Goal: Task Accomplishment & Management: Manage account settings

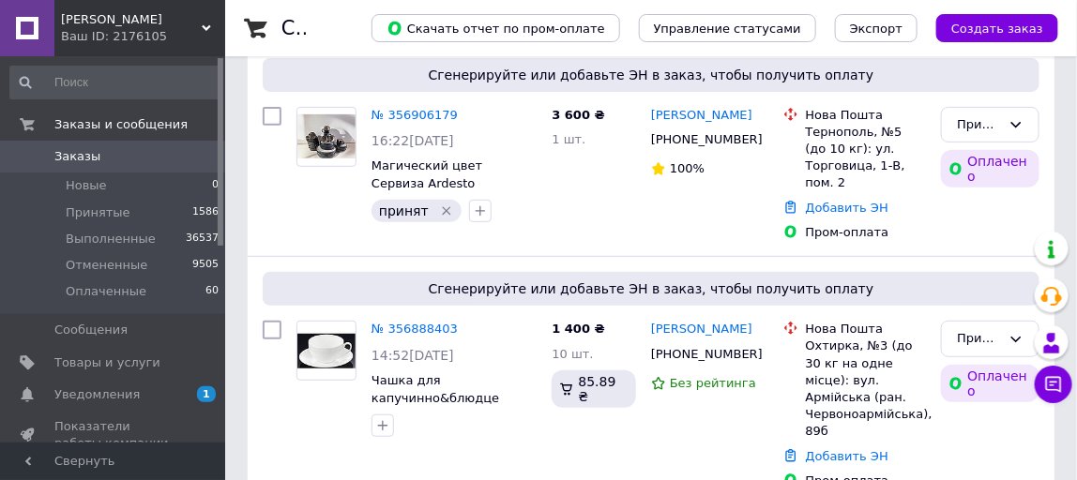
scroll to position [221, 0]
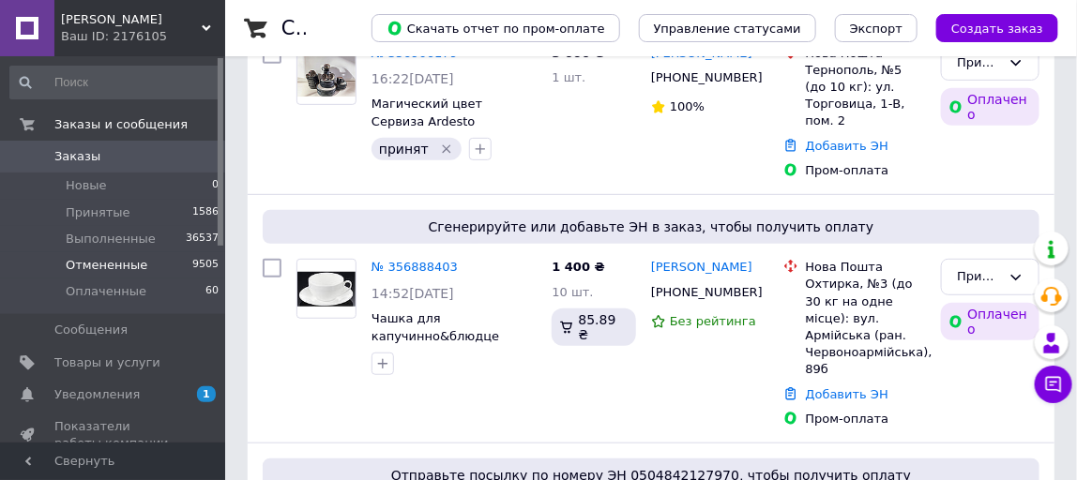
click at [96, 265] on span "Отмененные" at bounding box center [107, 265] width 82 height 17
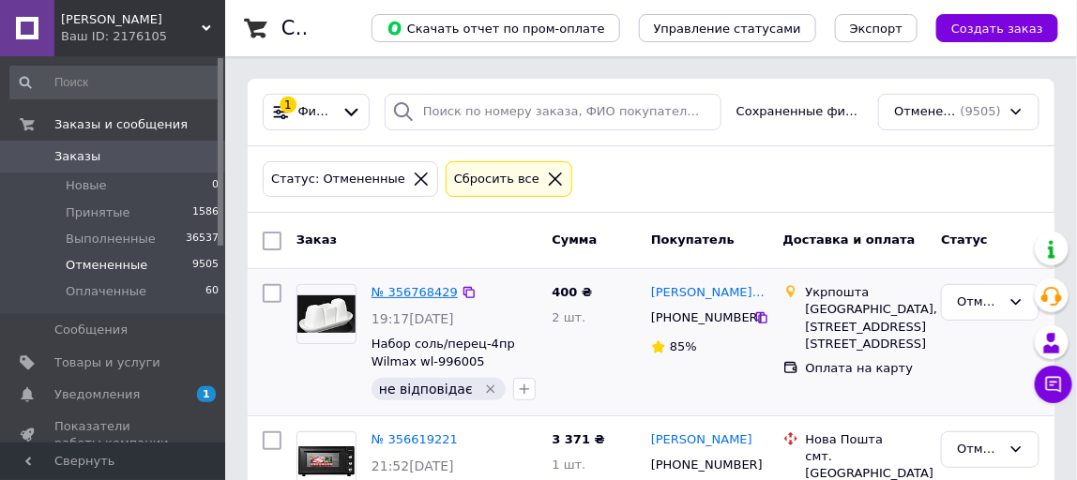
click at [417, 287] on link "№ 356768429" at bounding box center [414, 292] width 86 height 14
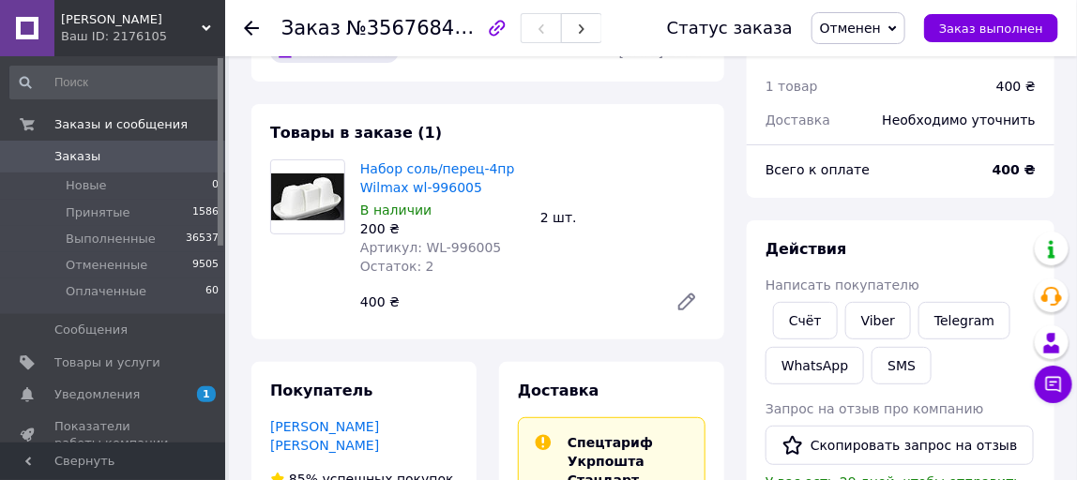
scroll to position [22, 0]
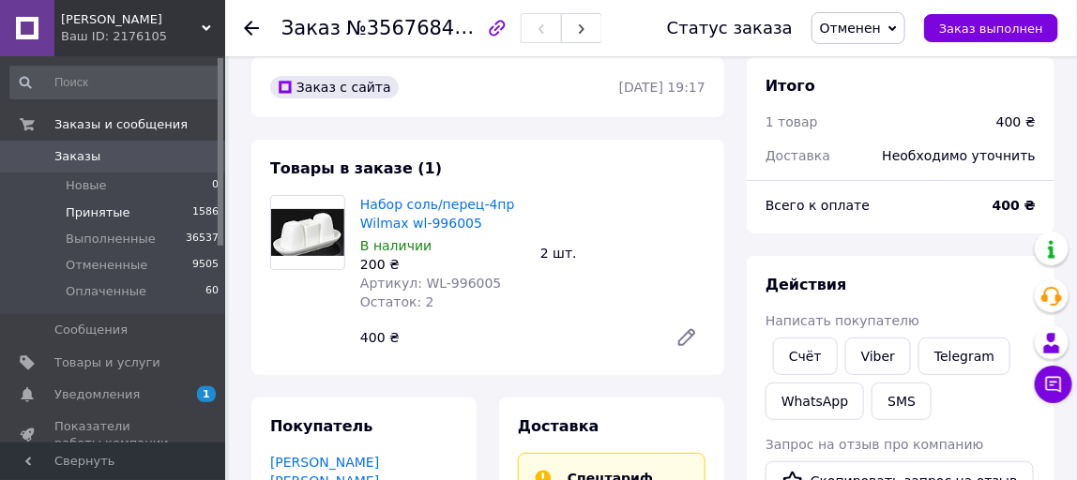
click at [83, 205] on span "Принятые" at bounding box center [98, 212] width 65 height 17
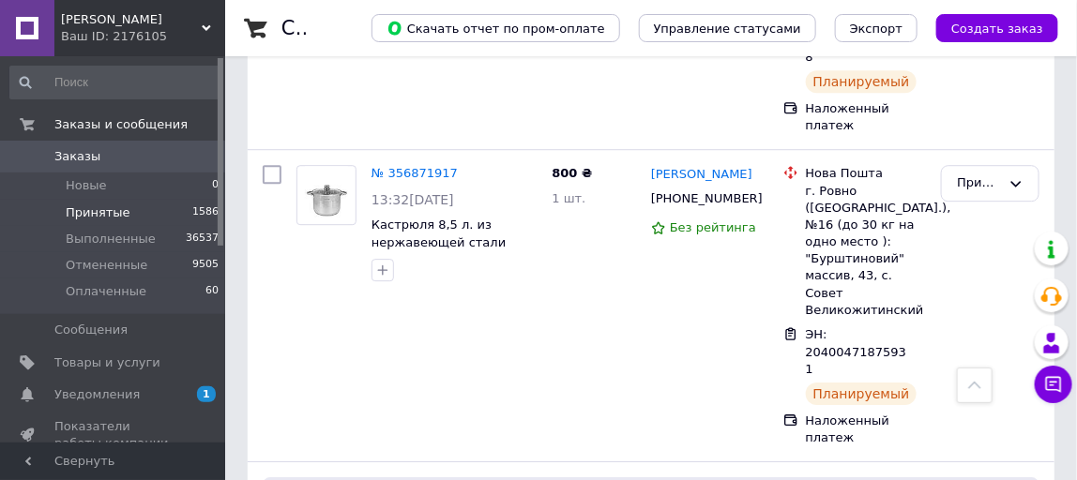
scroll to position [1772, 0]
